Goal: Task Accomplishment & Management: Manage account settings

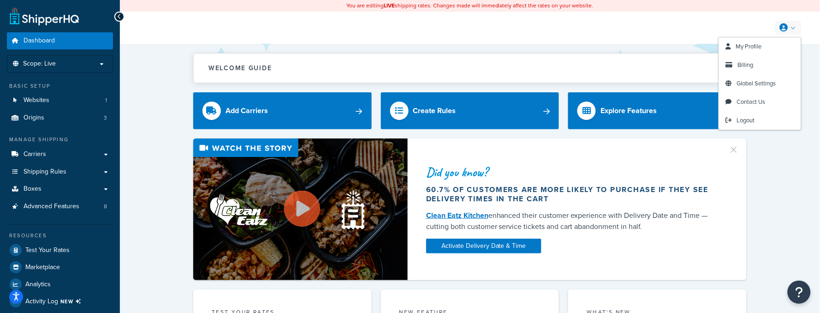
click at [791, 27] on link at bounding box center [789, 28] width 26 height 14
click at [745, 120] on span "Logout" at bounding box center [746, 120] width 18 height 9
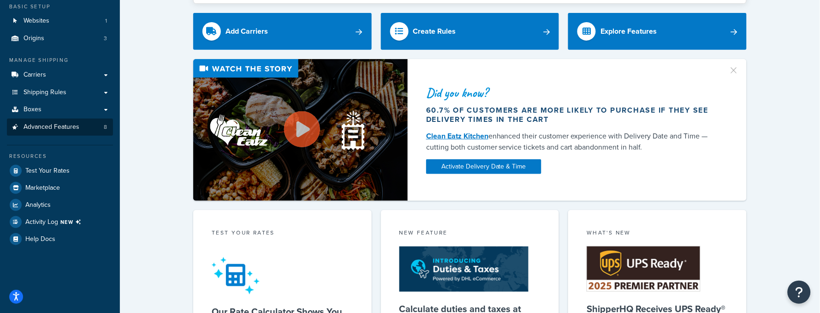
click at [48, 129] on span "Advanced Features" at bounding box center [52, 127] width 56 height 8
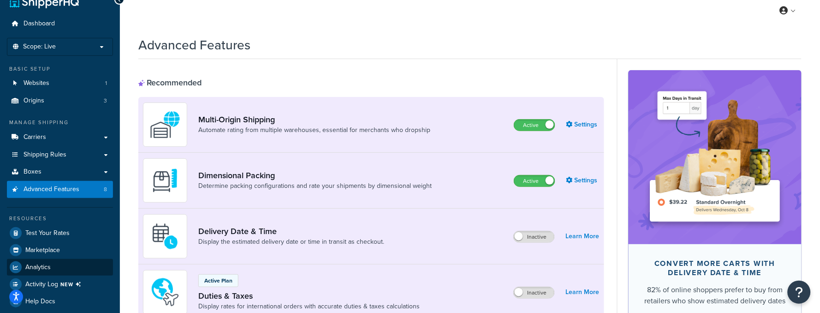
scroll to position [37, 0]
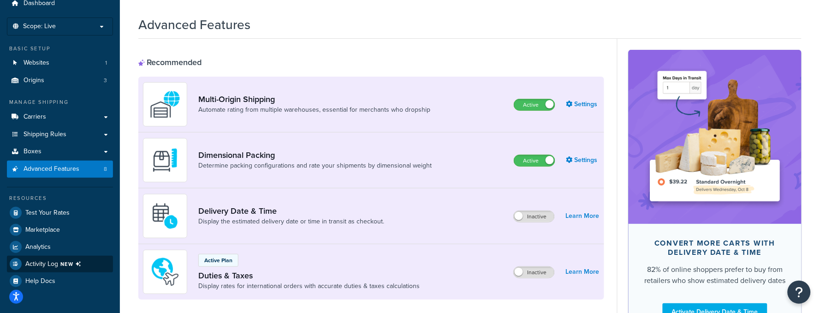
click at [43, 262] on span "Activity Log NEW" at bounding box center [55, 264] width 60 height 12
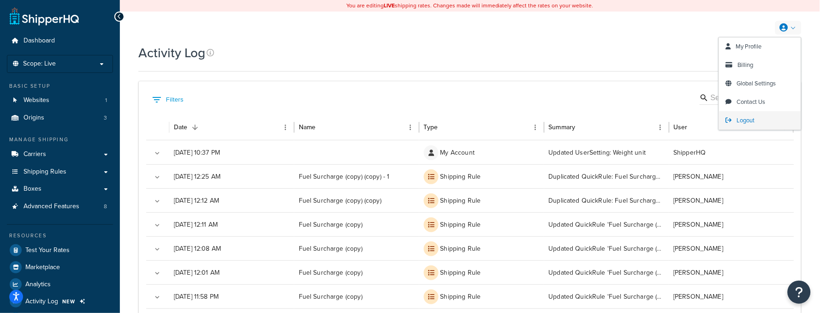
click at [753, 117] on span "Logout" at bounding box center [746, 120] width 18 height 9
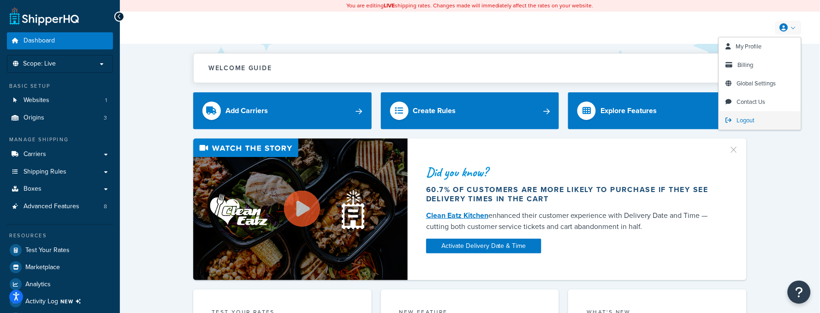
click at [748, 124] on link "Logout" at bounding box center [760, 120] width 82 height 18
click at [752, 120] on span "Logout" at bounding box center [746, 120] width 18 height 9
click at [751, 122] on span "Logout" at bounding box center [746, 120] width 18 height 9
